Goal: Check status: Check status

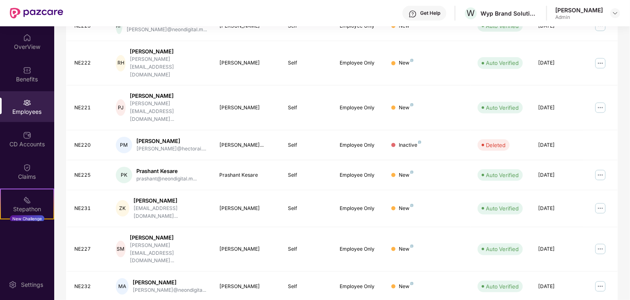
scroll to position [204, 0]
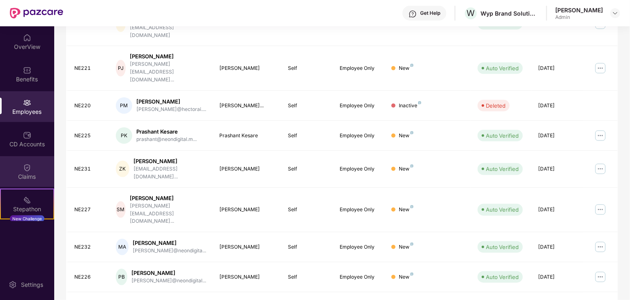
click at [27, 178] on div "Claims" at bounding box center [27, 176] width 54 height 8
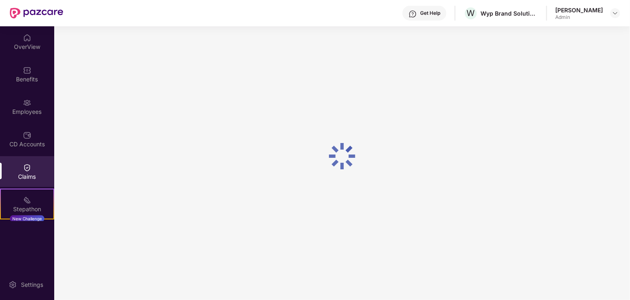
scroll to position [0, 0]
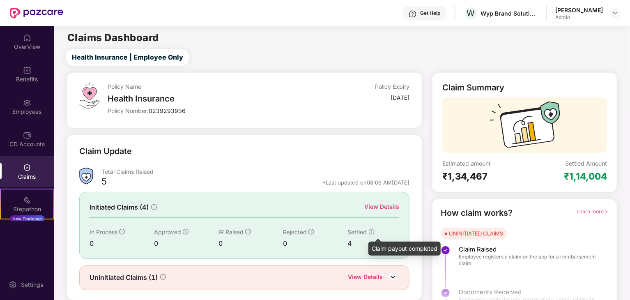
click at [370, 230] on icon "info-circle" at bounding box center [372, 232] width 6 height 6
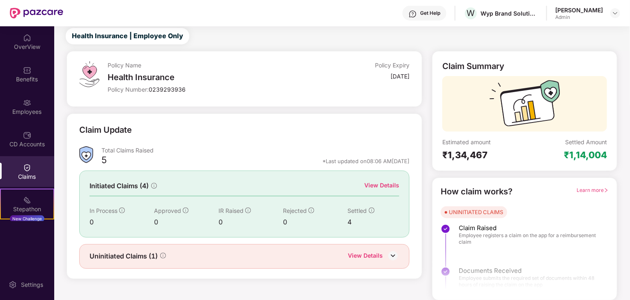
click at [387, 183] on div "View Details" at bounding box center [381, 185] width 35 height 9
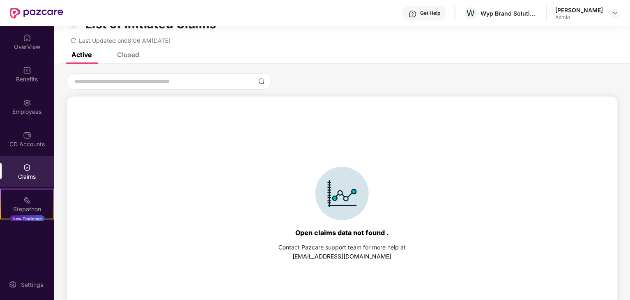
click at [135, 51] on div "List of Initiated Claims Last Updated on 08:06 AM[DATE]" at bounding box center [342, 28] width 576 height 47
click at [126, 53] on div "Closed" at bounding box center [128, 54] width 22 height 8
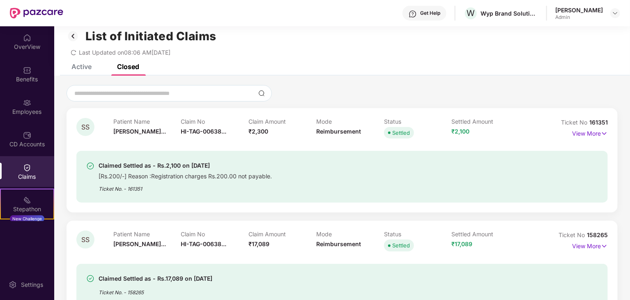
scroll to position [0, 0]
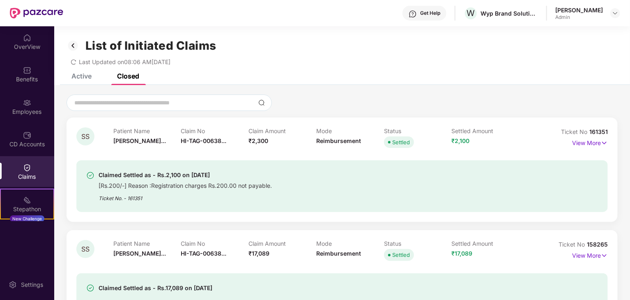
click at [74, 48] on img at bounding box center [73, 46] width 13 height 14
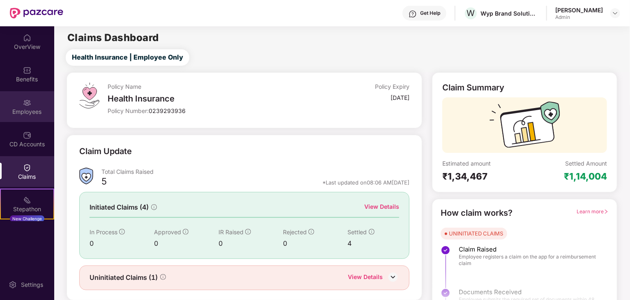
click at [21, 103] on div "Employees" at bounding box center [27, 106] width 54 height 31
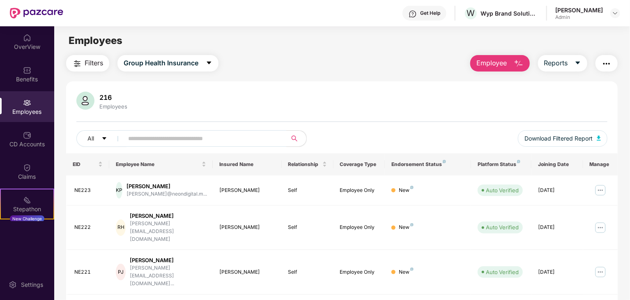
scroll to position [204, 0]
